Goal: Task Accomplishment & Management: Complete application form

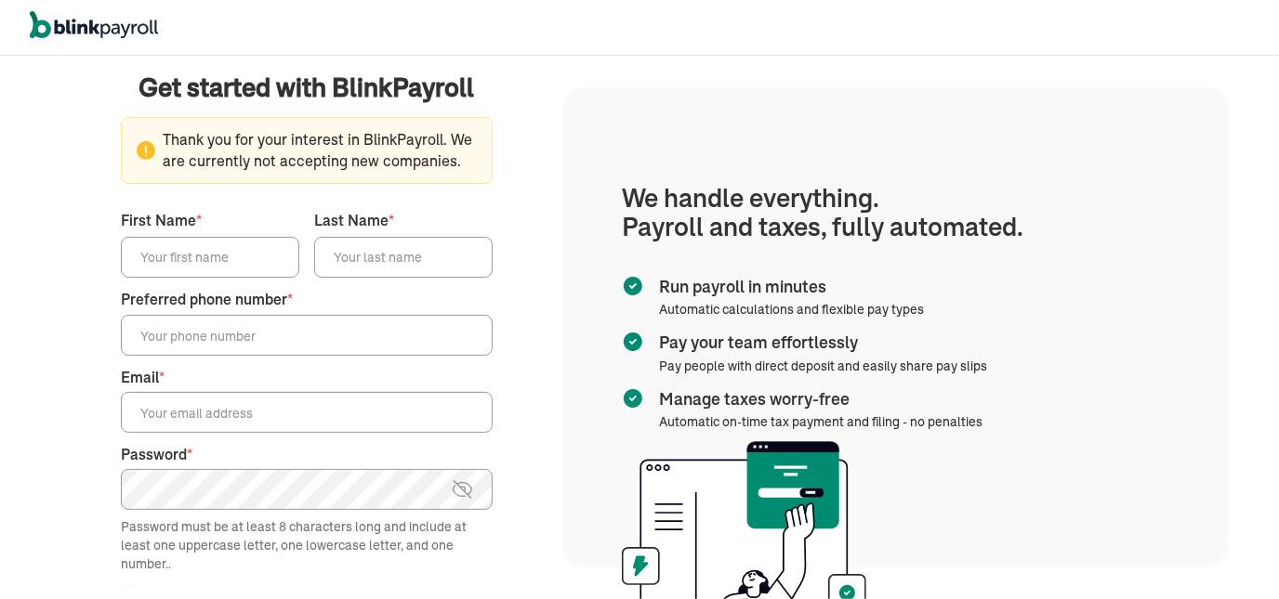
click at [541, 320] on div "We handle it all. Payroll and taxes, fully automated. Back Forgot your password…" at bounding box center [306, 328] width 511 height 540
click at [217, 263] on input "First Name *" at bounding box center [210, 257] width 178 height 41
paste input "[PERSON_NAME]"
click at [264, 269] on input "[PERSON_NAME]" at bounding box center [210, 257] width 178 height 41
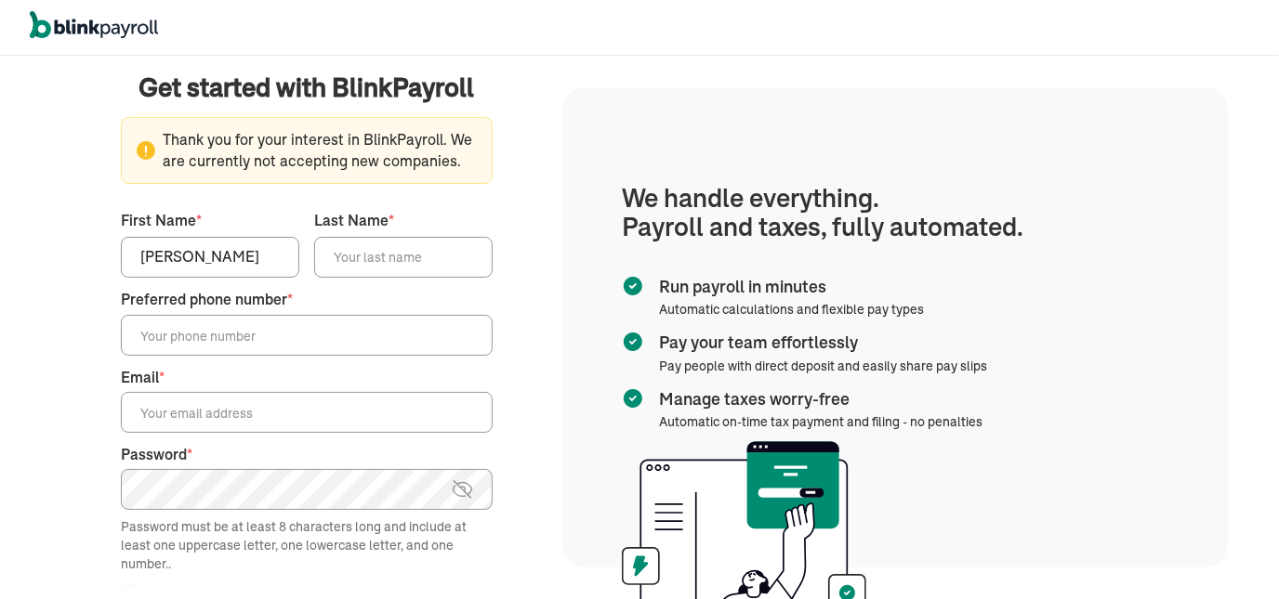
click at [265, 269] on input "[PERSON_NAME]" at bounding box center [210, 257] width 178 height 41
type input "[PERSON_NAME]"
click at [392, 258] on input "Last Name *" at bounding box center [403, 257] width 178 height 41
paste input "[PERSON_NAME]"
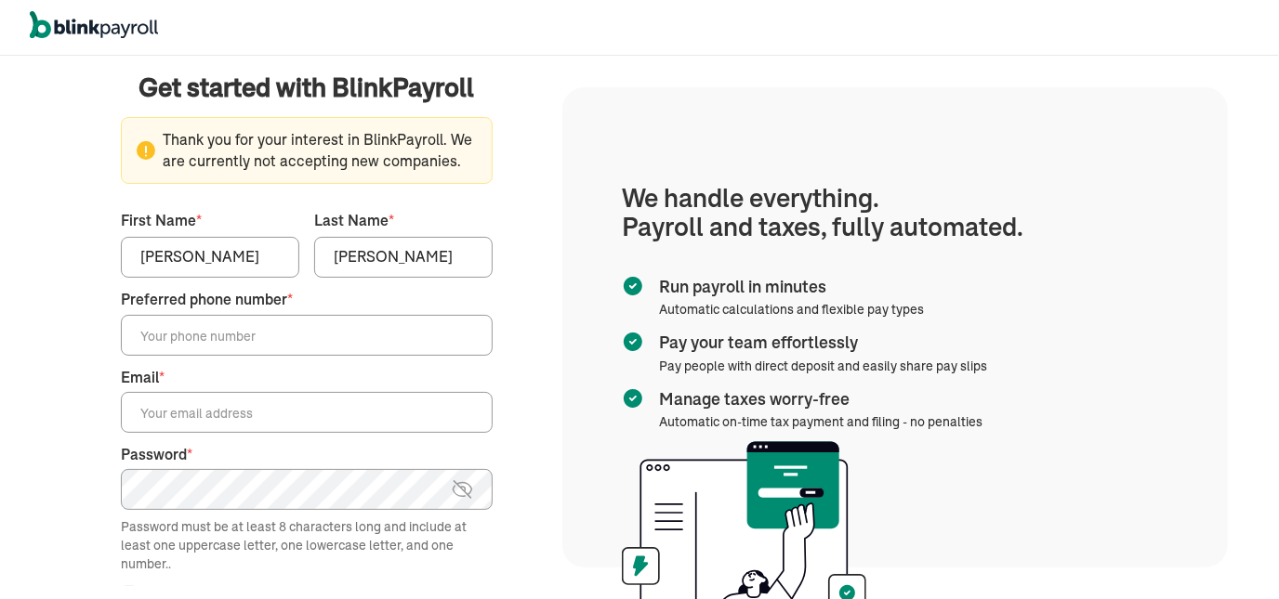
type input "[PERSON_NAME]"
click at [214, 262] on input "[PERSON_NAME]" at bounding box center [210, 257] width 178 height 41
type input "[PERSON_NAME]"
click at [358, 341] on input "Preferred phone number *" at bounding box center [307, 335] width 372 height 41
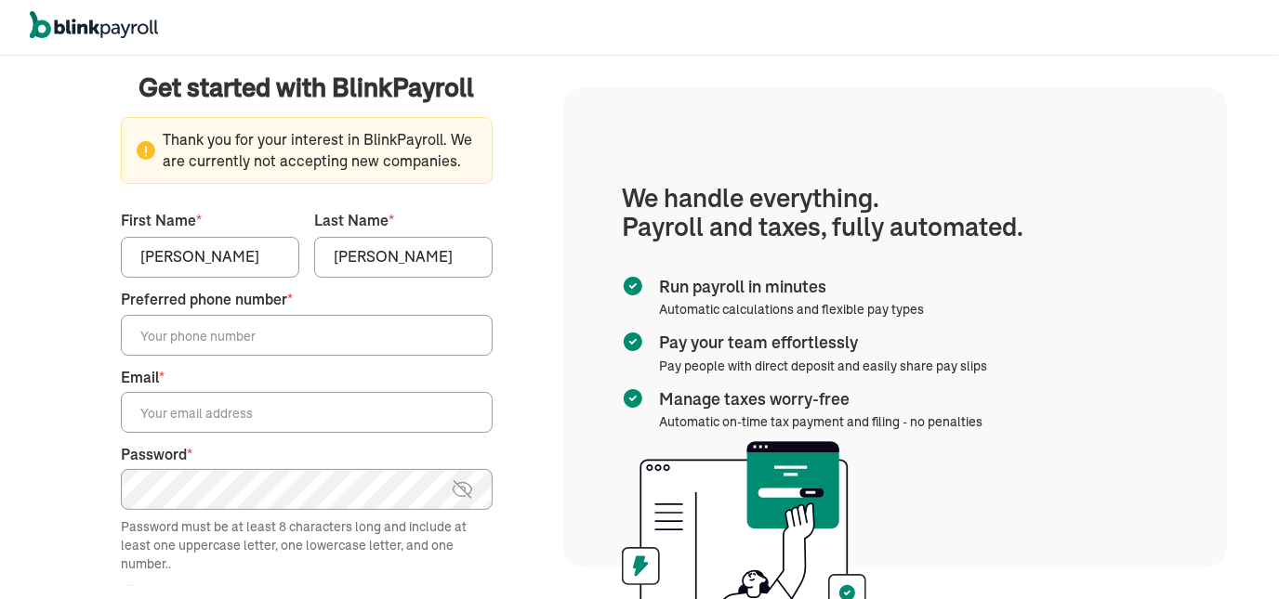
paste input "[PHONE_NUMBER]"
type input "[PHONE_NUMBER]"
click at [300, 414] on input "Email *" at bounding box center [307, 412] width 372 height 41
paste input "[PERSON_NAME][EMAIL_ADDRESS][DOMAIN_NAME]"
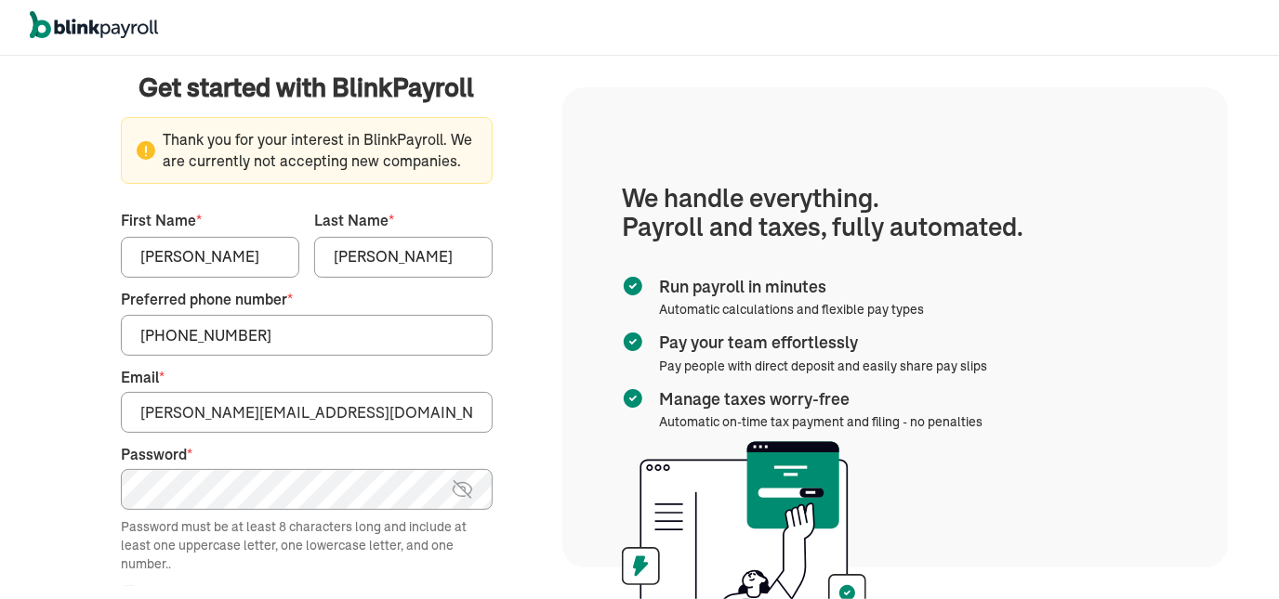
drag, startPoint x: 301, startPoint y: 415, endPoint x: 334, endPoint y: 416, distance: 33.5
click at [324, 415] on input "[PERSON_NAME][EMAIL_ADDRESS][DOMAIN_NAME]" at bounding box center [307, 412] width 372 height 41
type input "[PERSON_NAME][EMAIL_ADDRESS][DOMAIN_NAME]"
click at [527, 399] on main "Get started with BlinkPayroll Get started with BlinkPayroll 30-day free trial S…" at bounding box center [306, 328] width 466 height 518
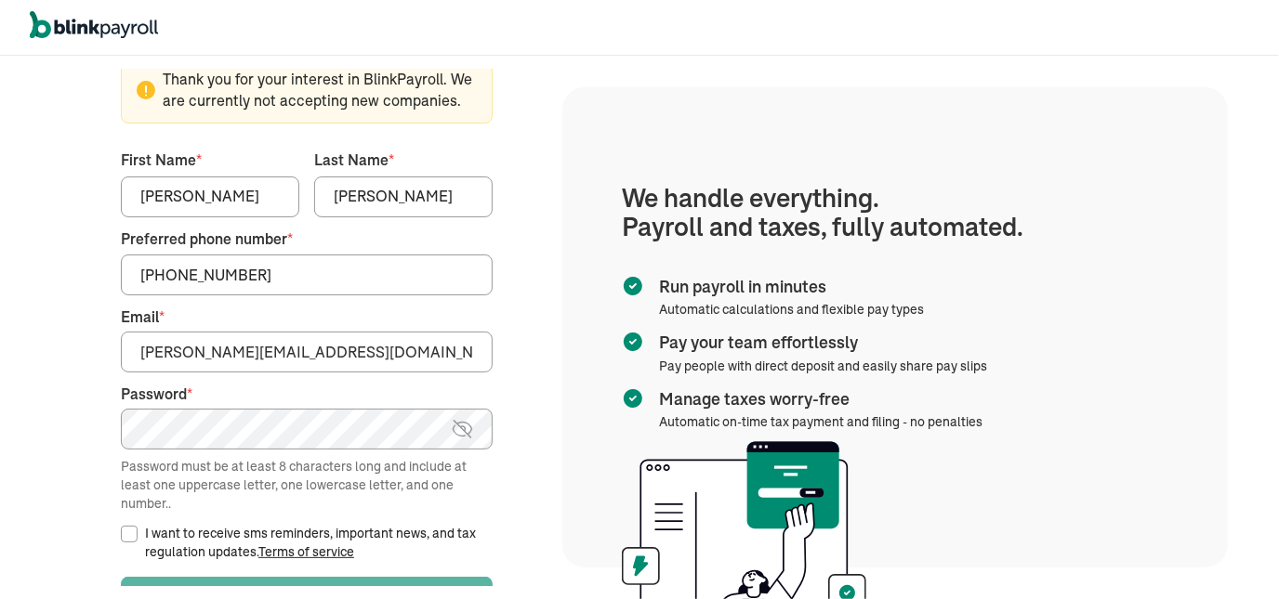
scroll to position [93, 0]
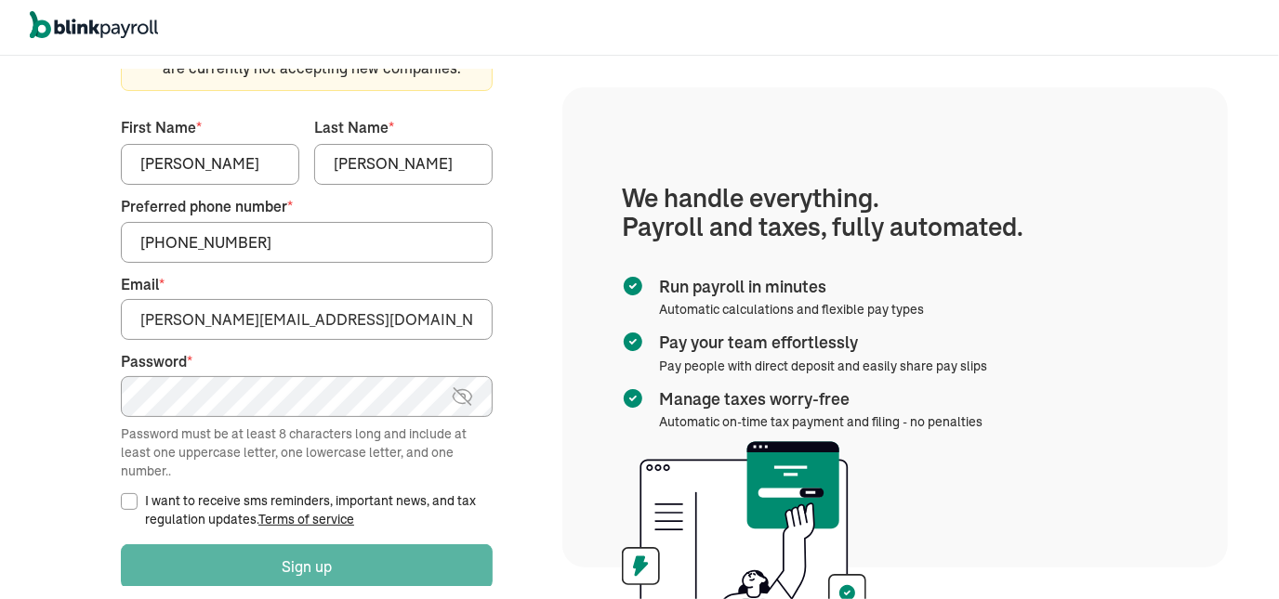
click at [121, 499] on input "I want to receive sms reminders, important news, and tax regulation updates. Te…" at bounding box center [129, 501] width 17 height 17
checkbox input "true"
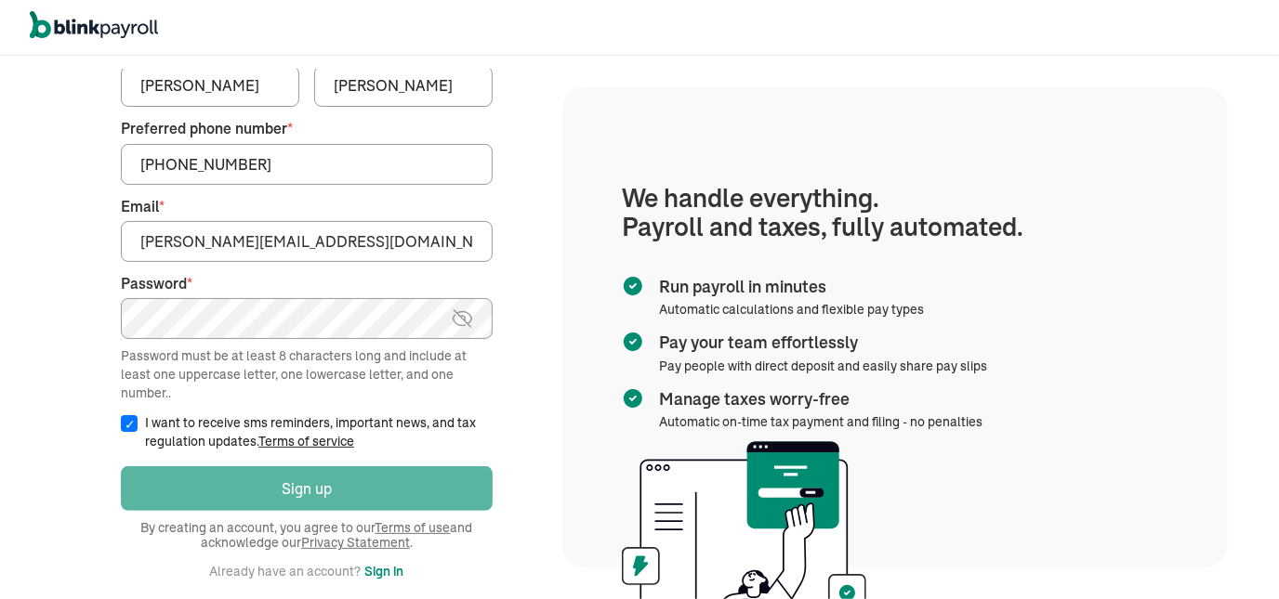
scroll to position [269, 0]
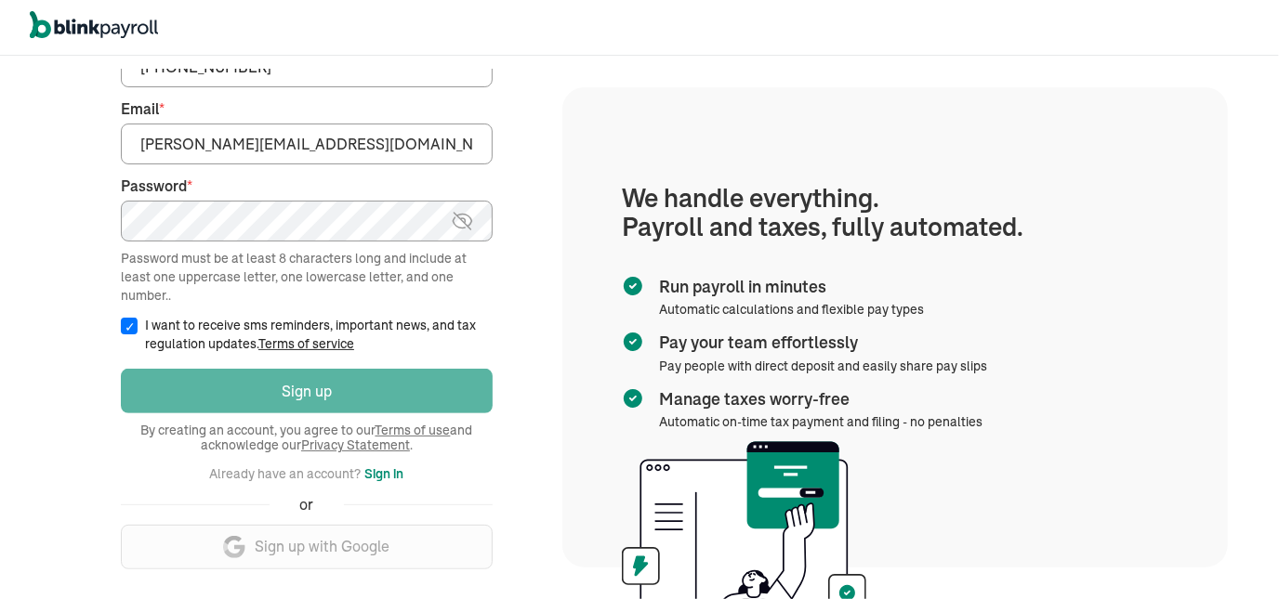
click at [370, 150] on input "[PERSON_NAME][EMAIL_ADDRESS][DOMAIN_NAME]" at bounding box center [307, 144] width 372 height 41
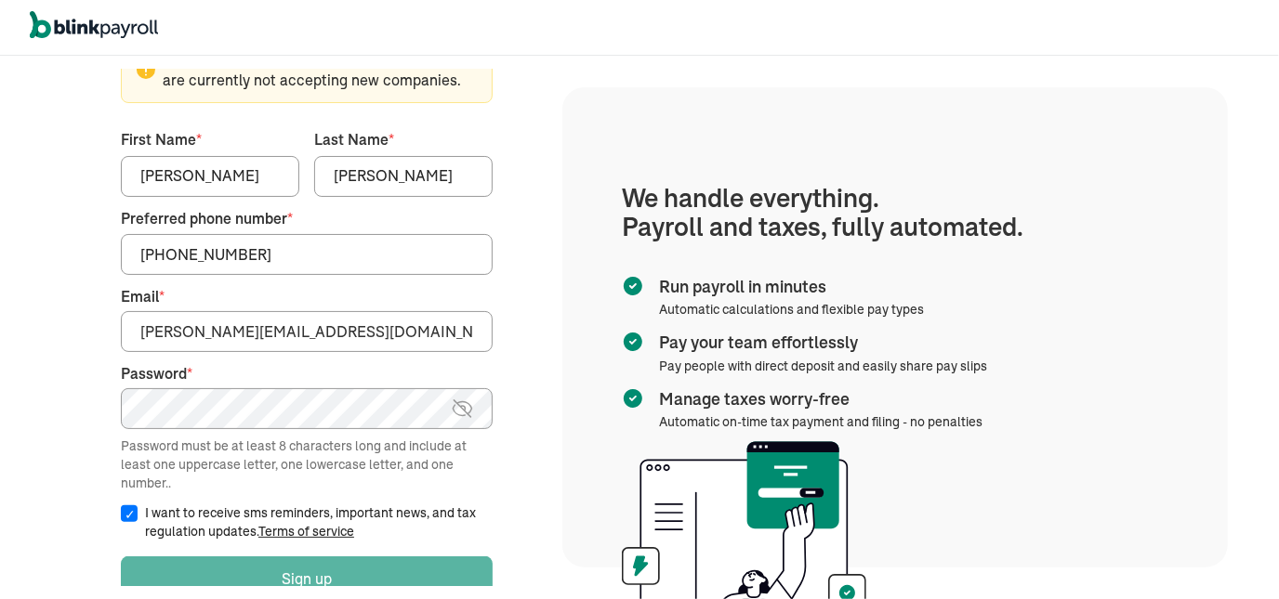
click at [334, 256] on input "[PHONE_NUMBER]" at bounding box center [307, 254] width 372 height 41
click at [423, 158] on input "[PERSON_NAME]" at bounding box center [403, 176] width 178 height 41
click at [256, 167] on input "[PERSON_NAME]" at bounding box center [210, 176] width 178 height 41
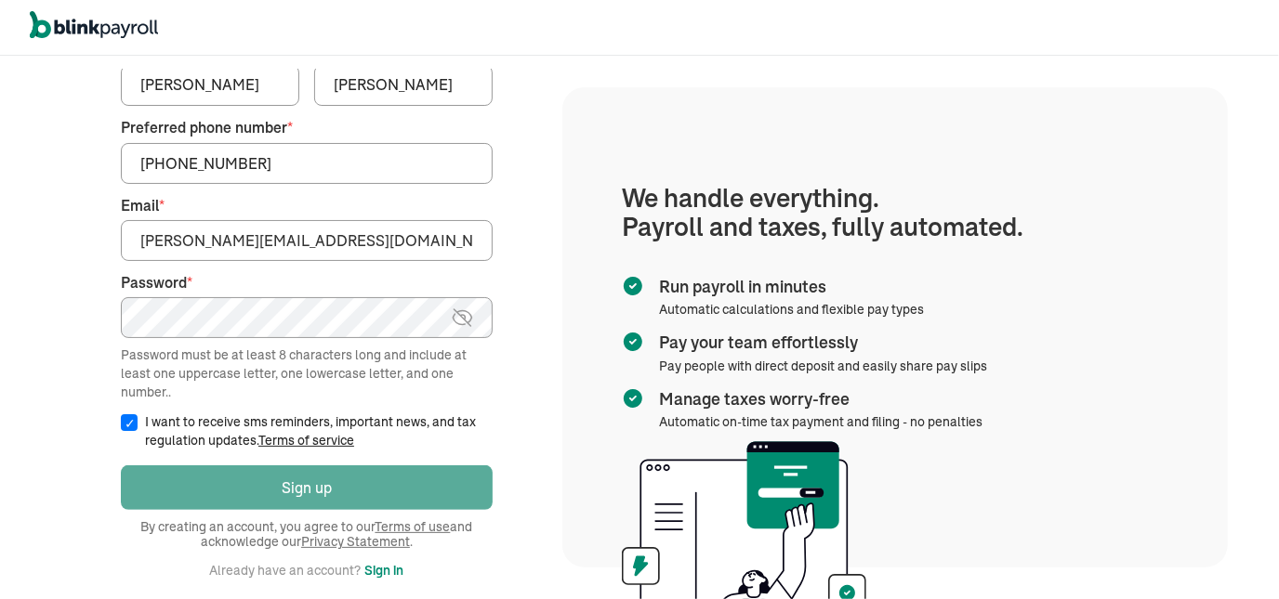
scroll to position [269, 0]
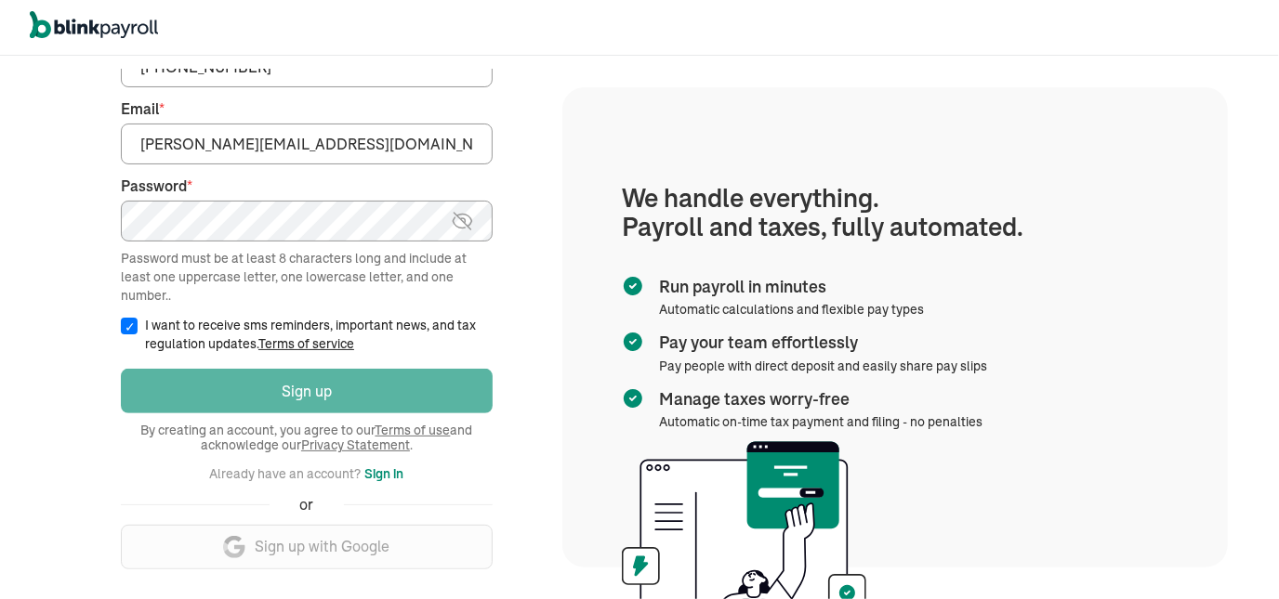
click at [315, 538] on div "Login Sign up By creating an account, you agree to our Terms of use and acknowl…" at bounding box center [307, 476] width 372 height 224
click at [316, 545] on div "Login Sign up By creating an account, you agree to our Terms of use and acknowl…" at bounding box center [307, 476] width 372 height 224
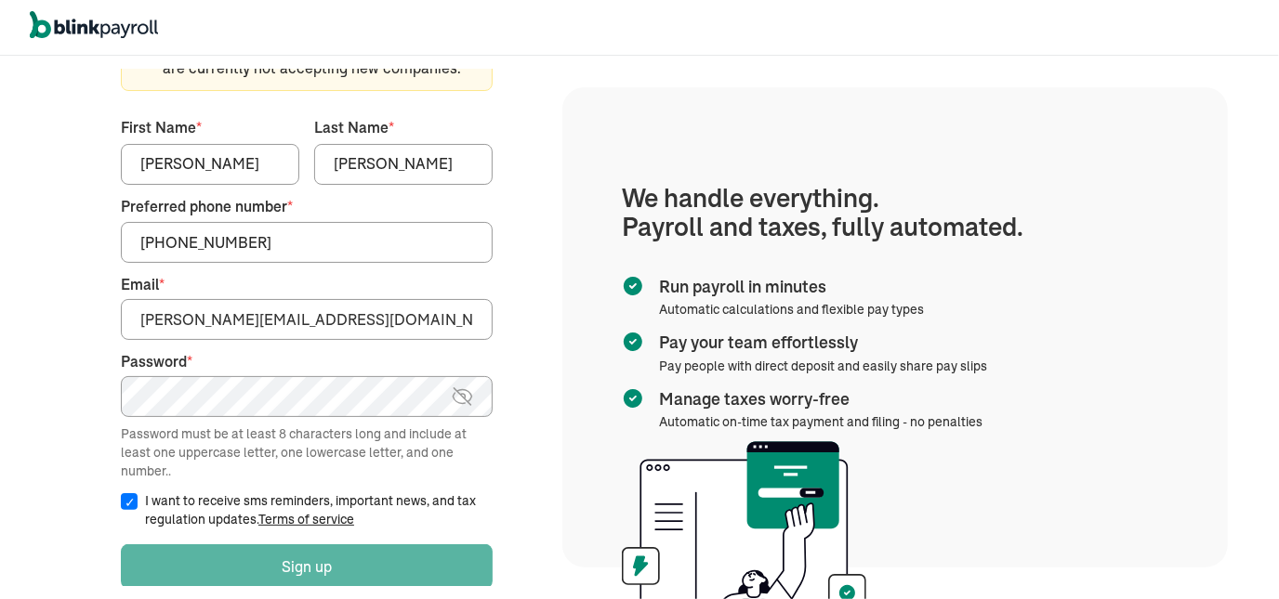
scroll to position [0, 0]
